Goal: Register for event/course

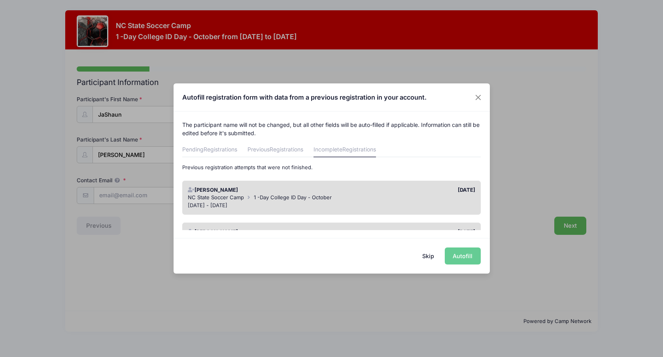
click at [376, 199] on div "NC State Soccer Camp 1 -Day College ID Day - October" at bounding box center [332, 198] width 288 height 8
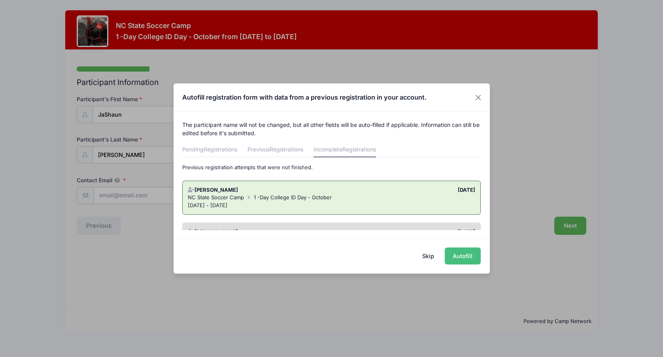
click at [474, 257] on button "Autofill" at bounding box center [463, 256] width 36 height 17
type input "[EMAIL_ADDRESS][DOMAIN_NAME]"
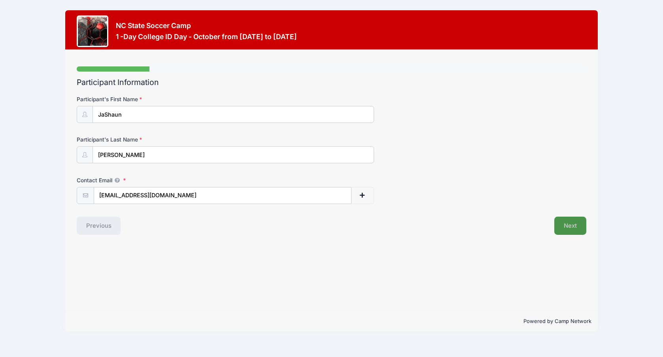
click at [568, 223] on button "Next" at bounding box center [571, 226] width 32 height 18
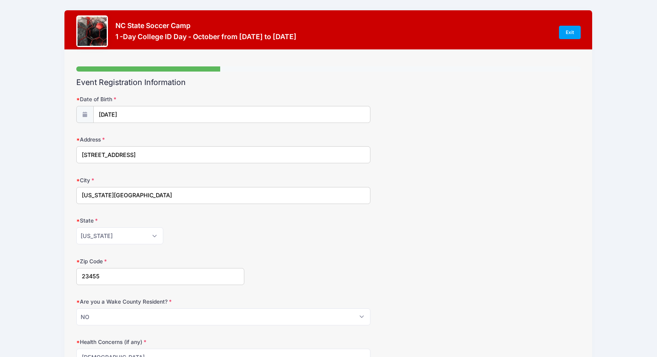
click at [96, 153] on input "2822 Beaden Court" at bounding box center [223, 154] width 295 height 17
type input "2821 Beaden Court"
click at [106, 277] on input "23455" at bounding box center [160, 276] width 168 height 17
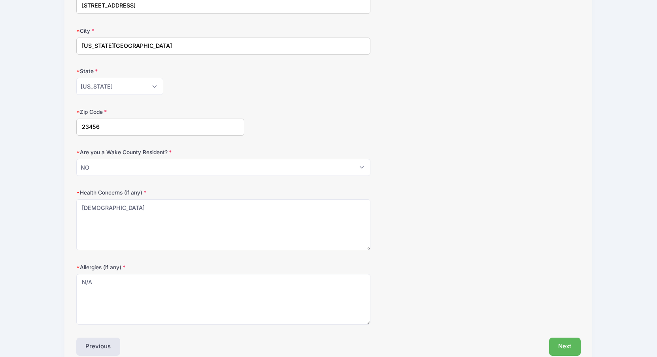
scroll to position [190, 0]
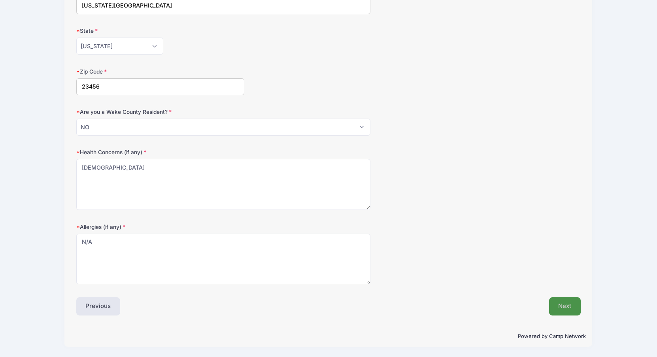
type input "23456"
click at [567, 306] on button "Next" at bounding box center [565, 306] width 32 height 18
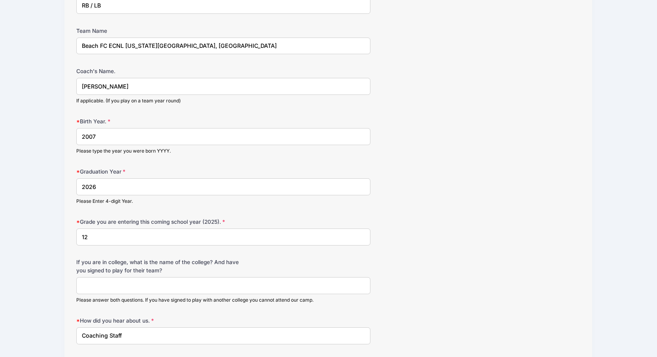
scroll to position [574, 0]
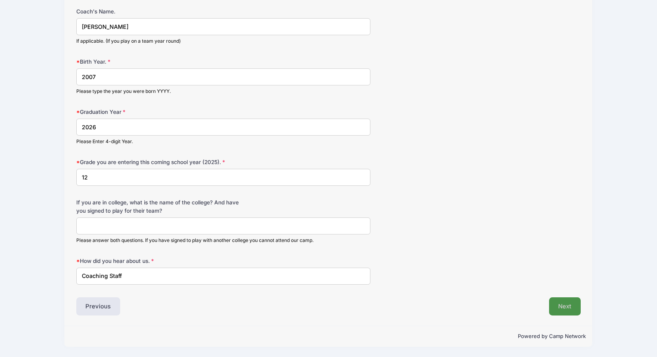
click at [569, 309] on button "Next" at bounding box center [565, 306] width 32 height 18
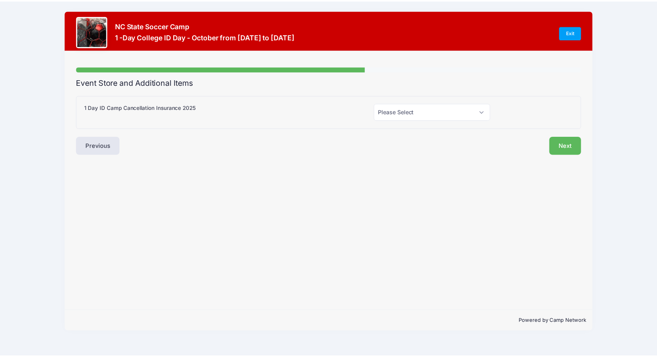
scroll to position [0, 0]
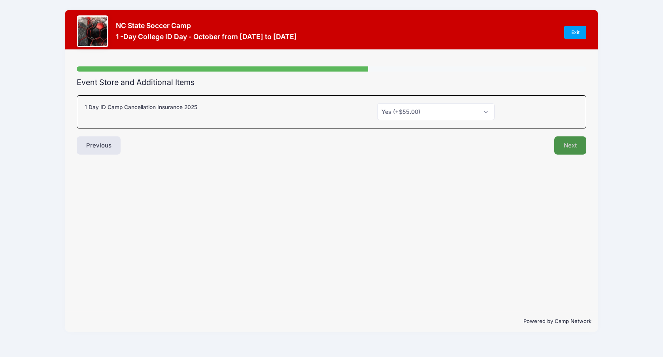
click at [571, 144] on button "Next" at bounding box center [571, 145] width 32 height 18
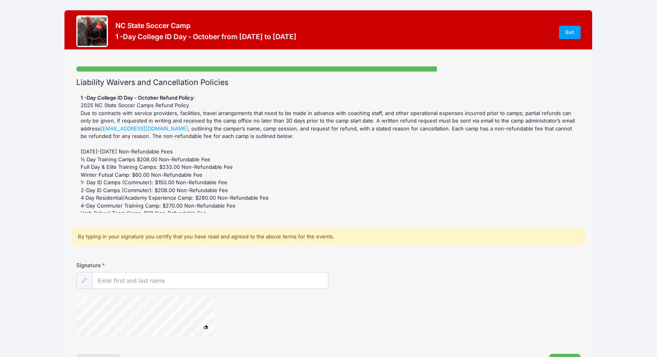
scroll to position [57, 0]
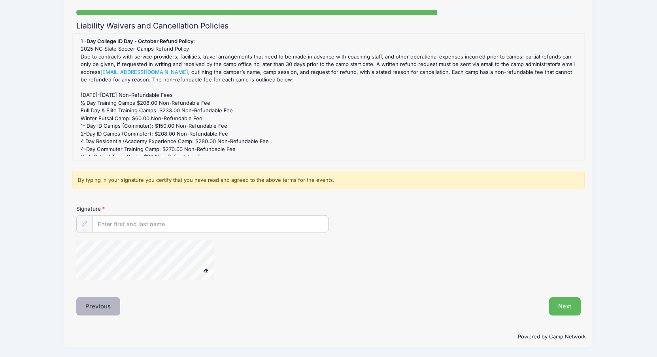
click at [97, 307] on button "Previous" at bounding box center [98, 306] width 44 height 18
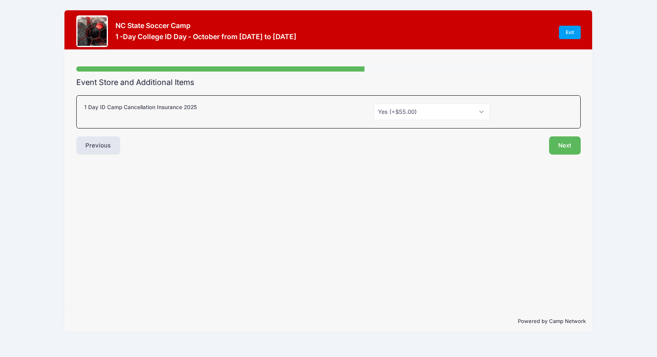
scroll to position [0, 0]
select select "0"
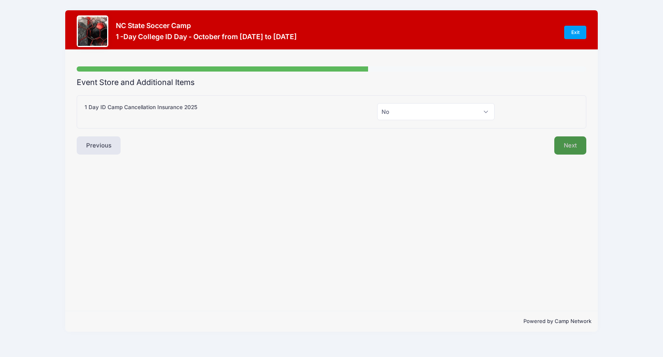
click at [564, 145] on button "Next" at bounding box center [571, 145] width 32 height 18
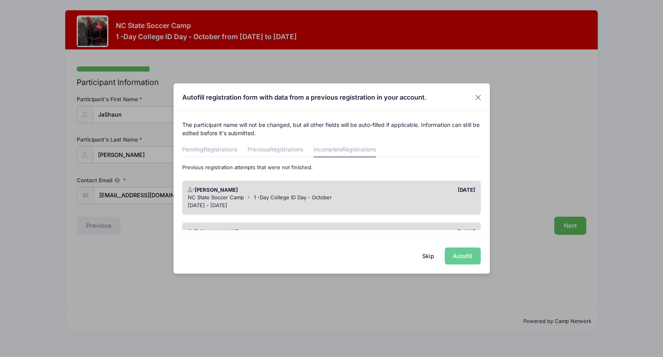
click at [466, 256] on div "Skip Autofill" at bounding box center [332, 255] width 316 height 35
click at [539, 134] on div "Autofill registration form with data from a previous registration in your accou…" at bounding box center [331, 178] width 663 height 357
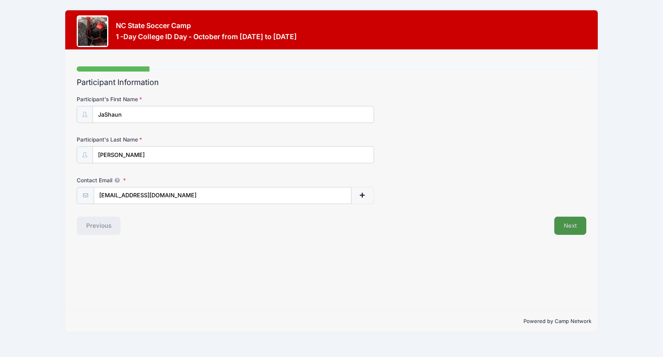
click at [569, 222] on button "Next" at bounding box center [571, 226] width 32 height 18
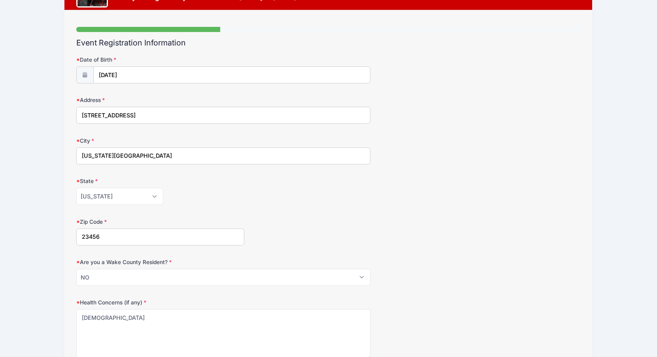
scroll to position [79, 0]
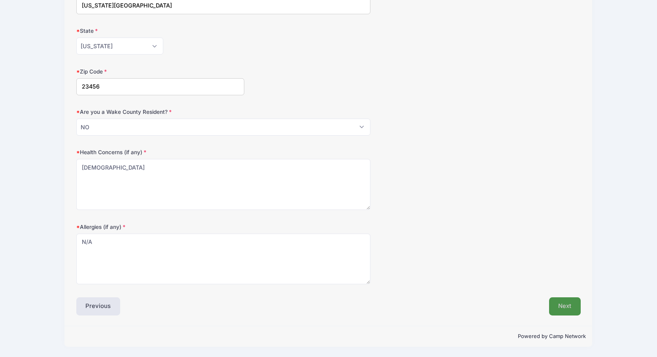
click at [569, 307] on button "Next" at bounding box center [565, 306] width 32 height 18
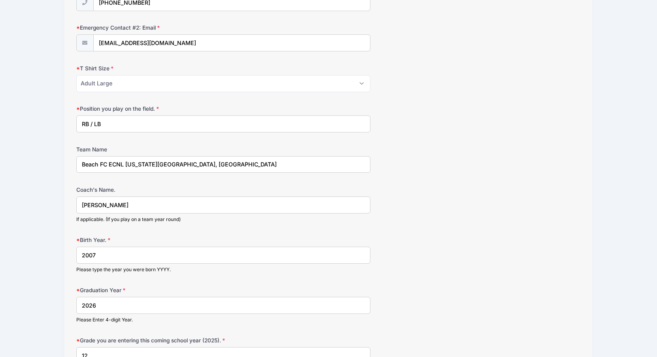
scroll to position [554, 0]
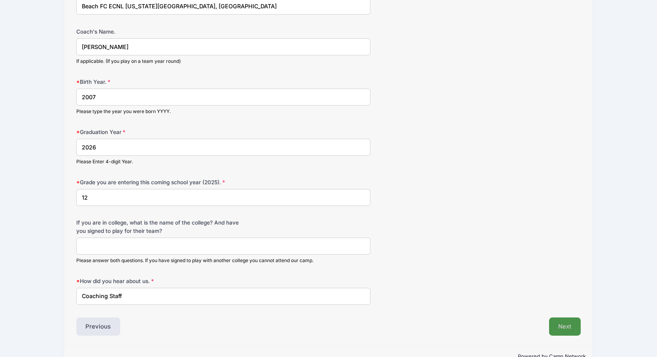
click at [565, 324] on button "Next" at bounding box center [565, 327] width 32 height 18
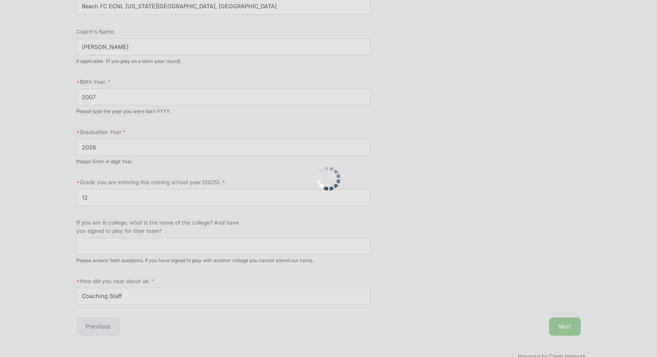
scroll to position [0, 0]
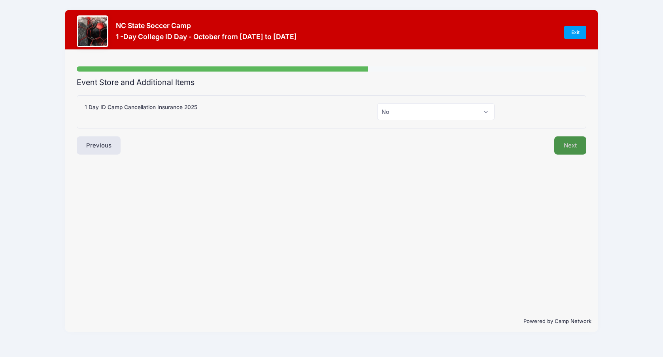
click at [574, 143] on button "Next" at bounding box center [571, 145] width 32 height 18
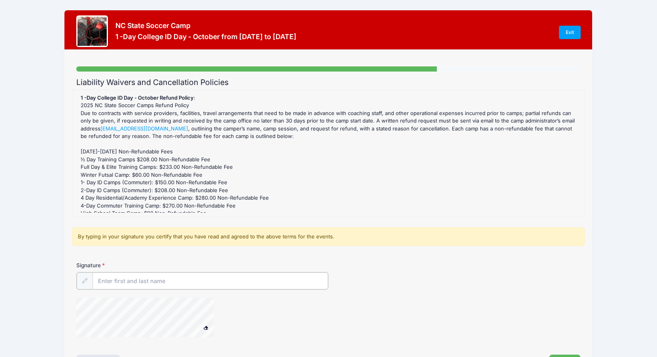
click at [147, 280] on input "Signature" at bounding box center [211, 281] width 236 height 17
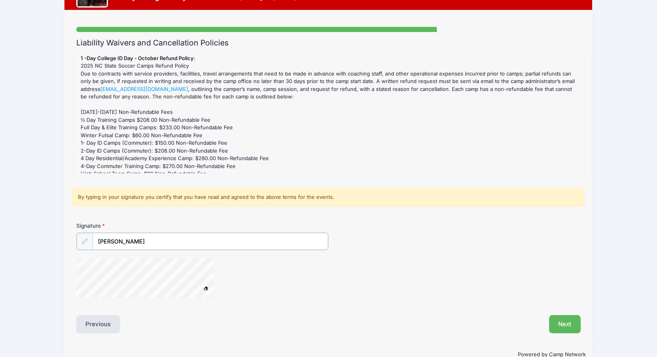
click at [220, 287] on div at bounding box center [155, 279] width 158 height 42
type input "JoVann Johnson"
click at [567, 325] on button "Next" at bounding box center [565, 323] width 32 height 18
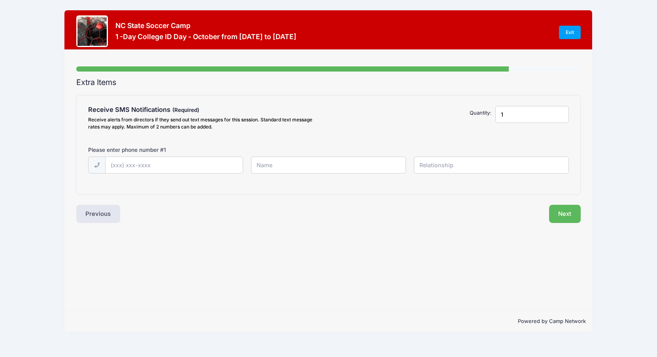
scroll to position [0, 0]
click at [0, 0] on input "text" at bounding box center [0, 0] width 0 height 0
type input "(423) 328-6985"
click at [0, 0] on input "text" at bounding box center [0, 0] width 0 height 0
type input "Jovann Johnson"
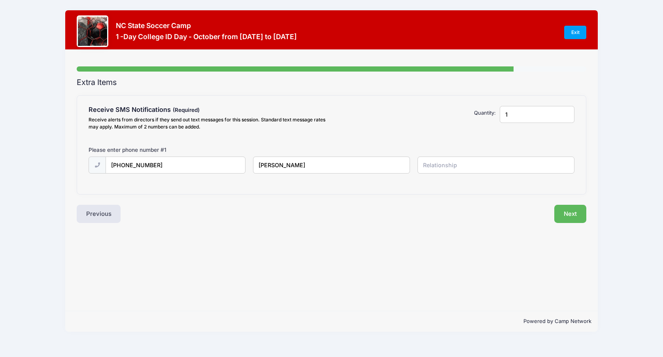
click at [0, 0] on input "text" at bounding box center [0, 0] width 0 height 0
type input "Father"
click at [569, 210] on button "Next" at bounding box center [571, 214] width 32 height 18
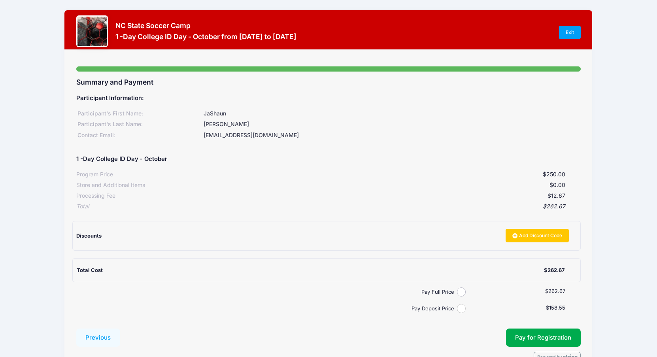
click at [459, 309] on input "Pay Deposit Price" at bounding box center [461, 308] width 9 height 9
radio input "true"
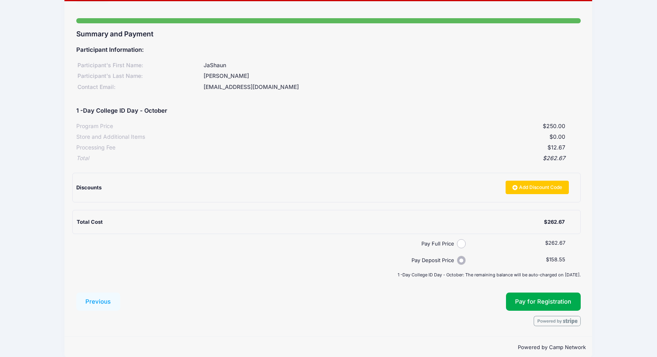
scroll to position [59, 0]
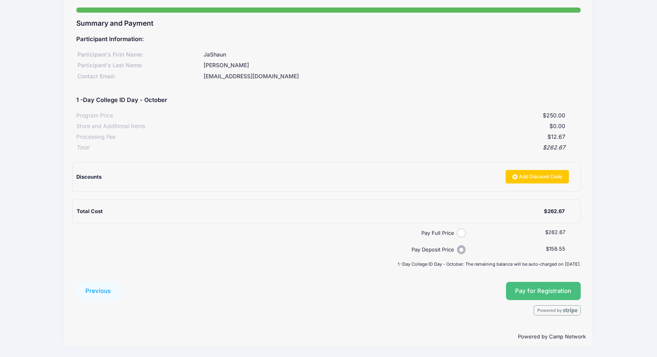
click at [544, 289] on span "Pay for Registration" at bounding box center [543, 291] width 56 height 7
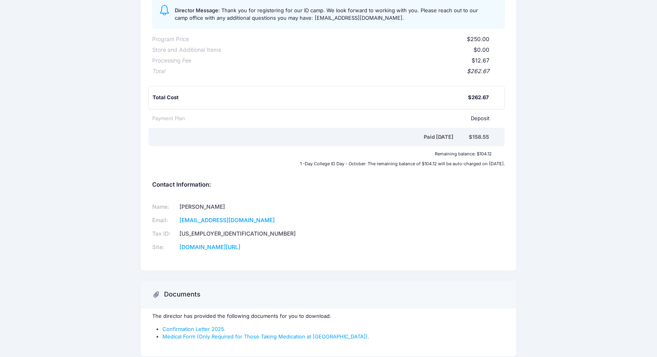
scroll to position [156, 0]
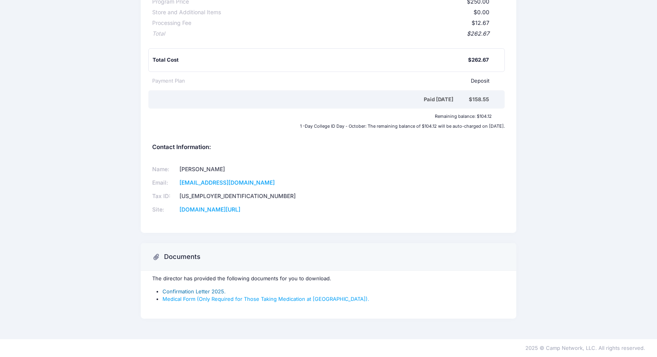
click at [201, 291] on link "Confirmation Letter 2025." at bounding box center [194, 291] width 63 height 6
click at [221, 299] on link "Medical Form (Only Required for Those Taking Medication at [GEOGRAPHIC_DATA])." at bounding box center [266, 299] width 207 height 6
